Goal: Share content

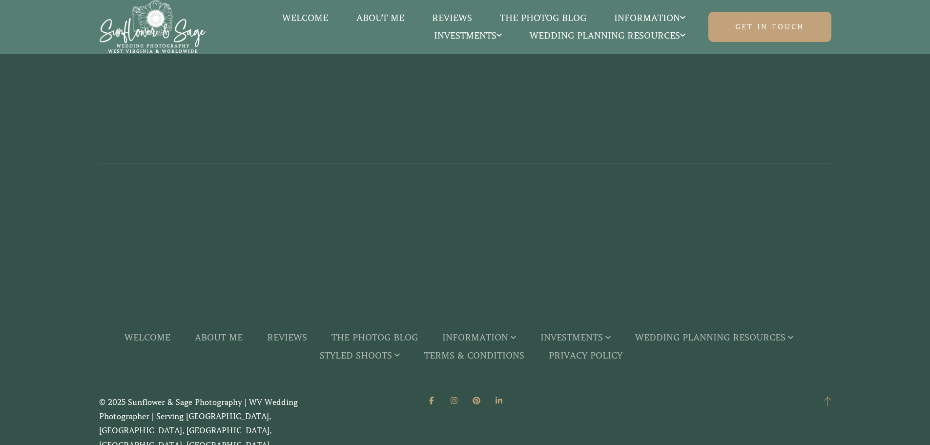
scroll to position [2359, 0]
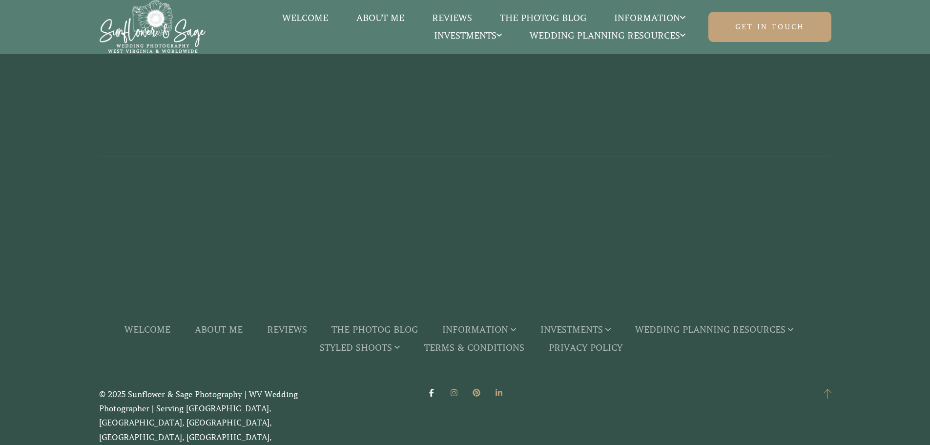
click at [433, 396] on icon at bounding box center [432, 393] width 8 height 8
